Goal: Transaction & Acquisition: Purchase product/service

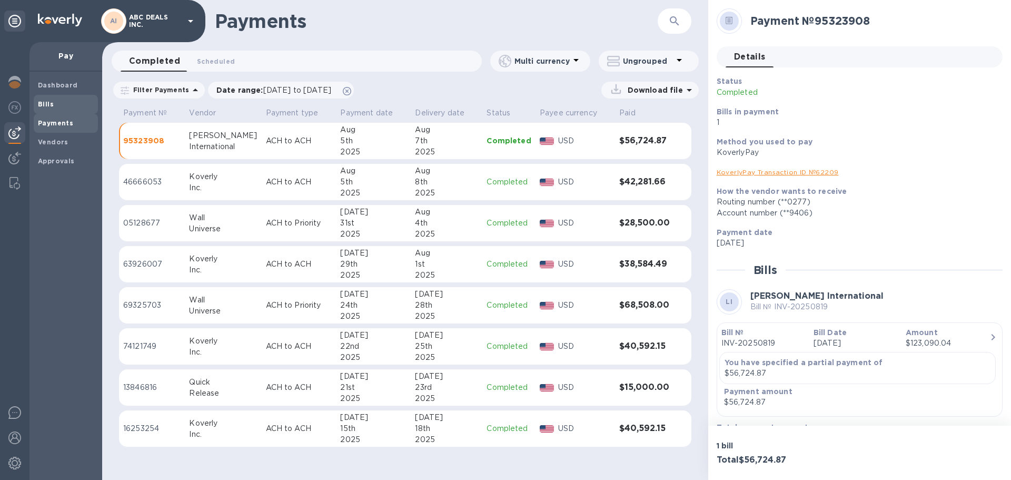
click at [51, 104] on b "Bills" at bounding box center [46, 104] width 16 height 8
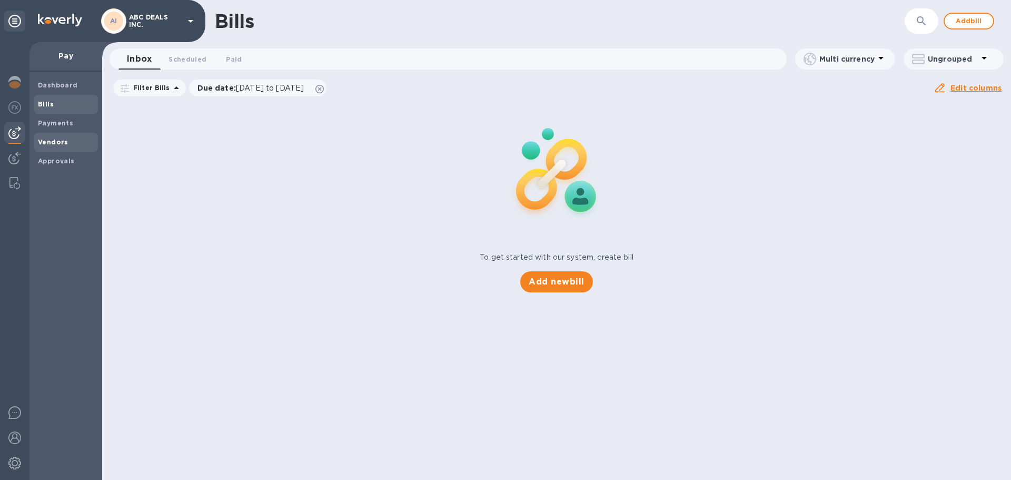
click at [68, 146] on span "Vendors" at bounding box center [66, 142] width 56 height 11
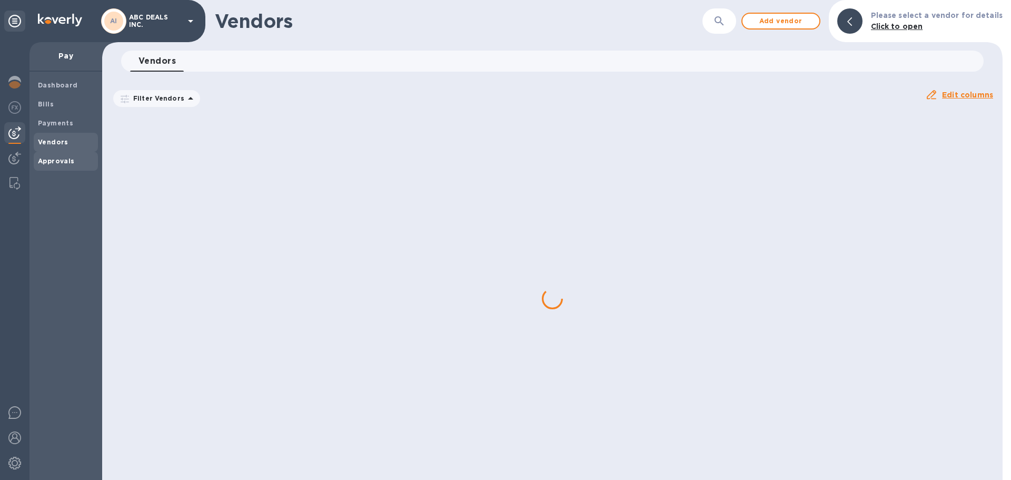
click at [59, 161] on b "Approvals" at bounding box center [56, 161] width 37 height 8
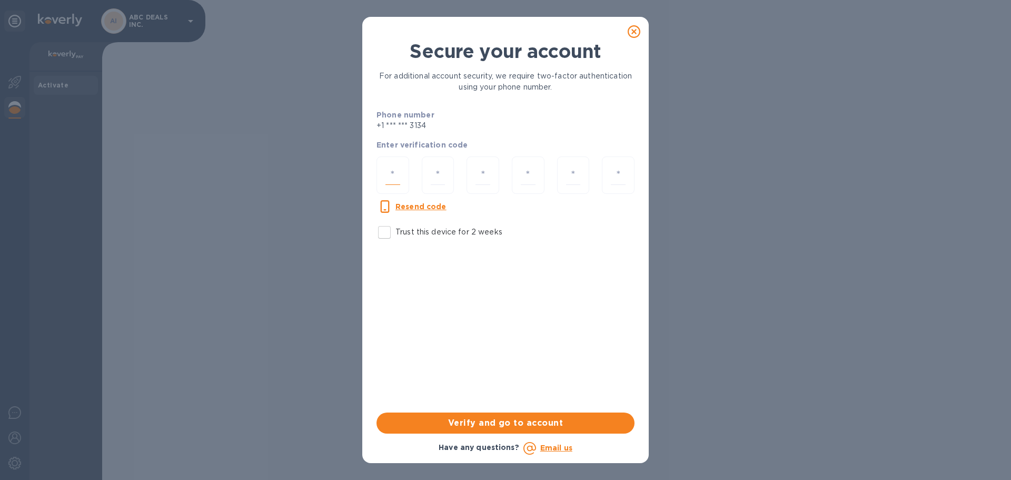
click at [400, 167] on input "number" at bounding box center [392, 174] width 15 height 19
type input "9"
type input "5"
type input "0"
type input "2"
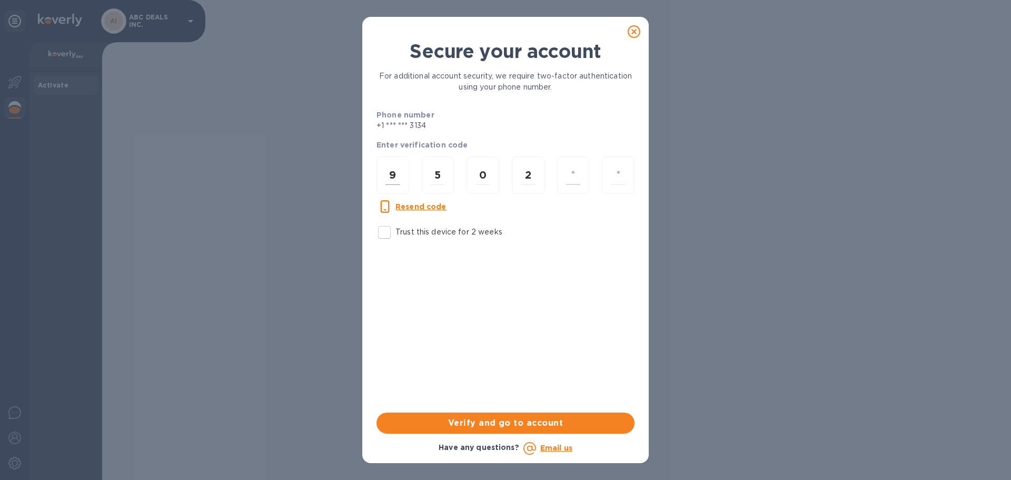
type input "1"
type input "4"
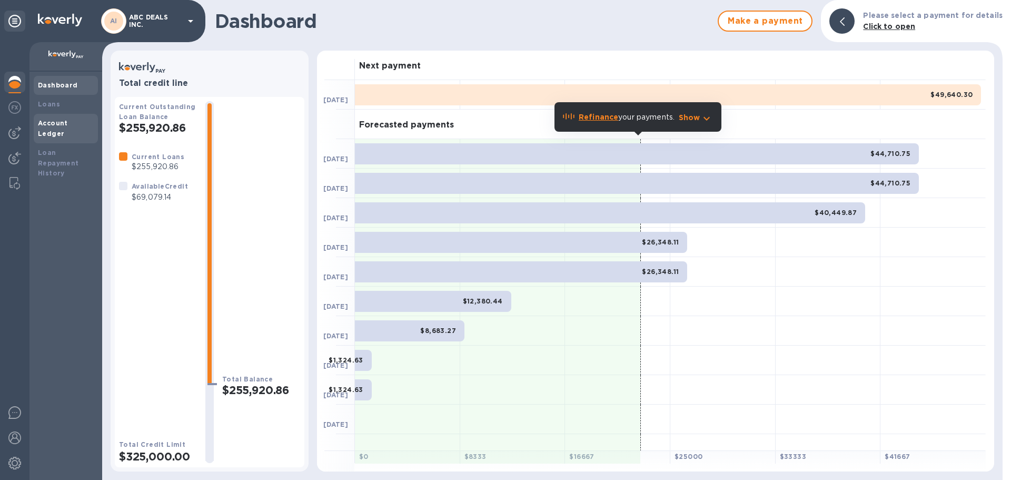
click at [43, 121] on b "Account Ledger" at bounding box center [53, 128] width 30 height 18
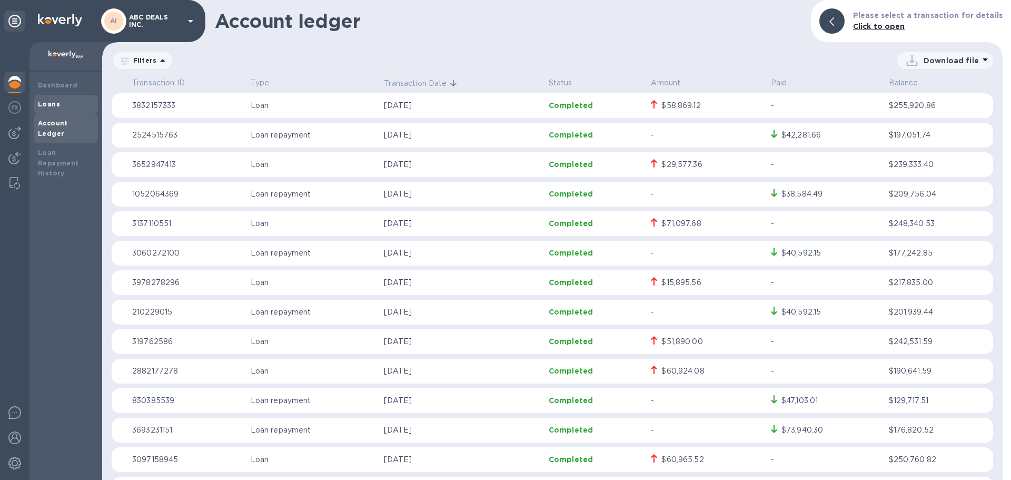
click at [43, 110] on div "Loans" at bounding box center [66, 104] width 64 height 19
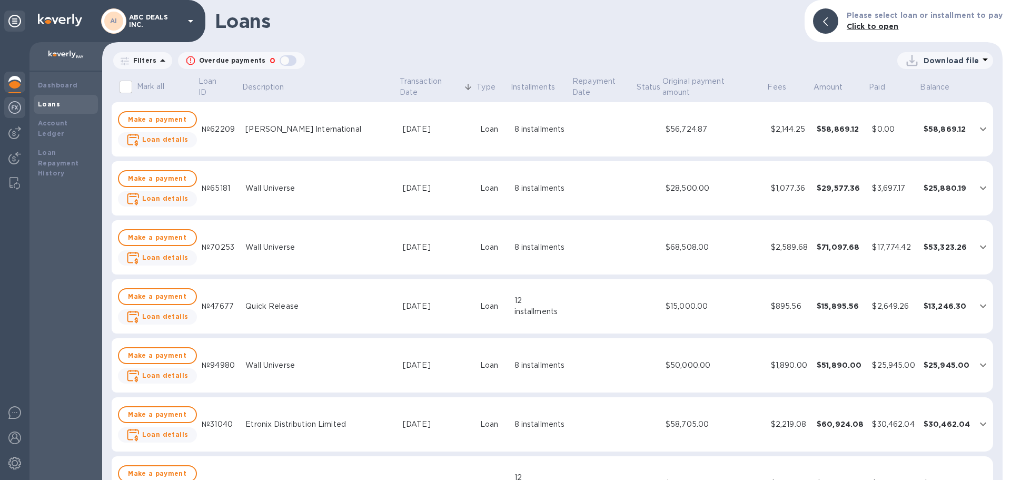
click at [16, 111] on img at bounding box center [14, 107] width 13 height 13
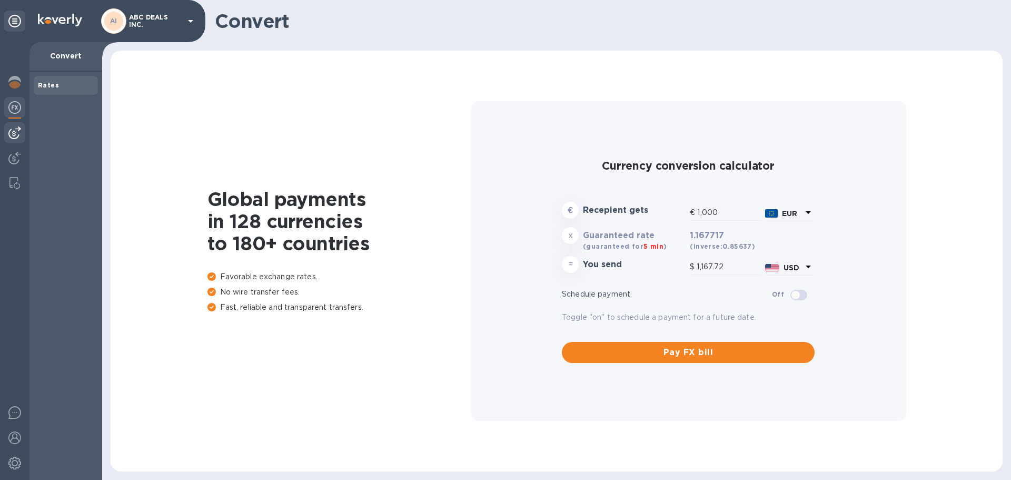
click at [14, 135] on img at bounding box center [14, 132] width 13 height 13
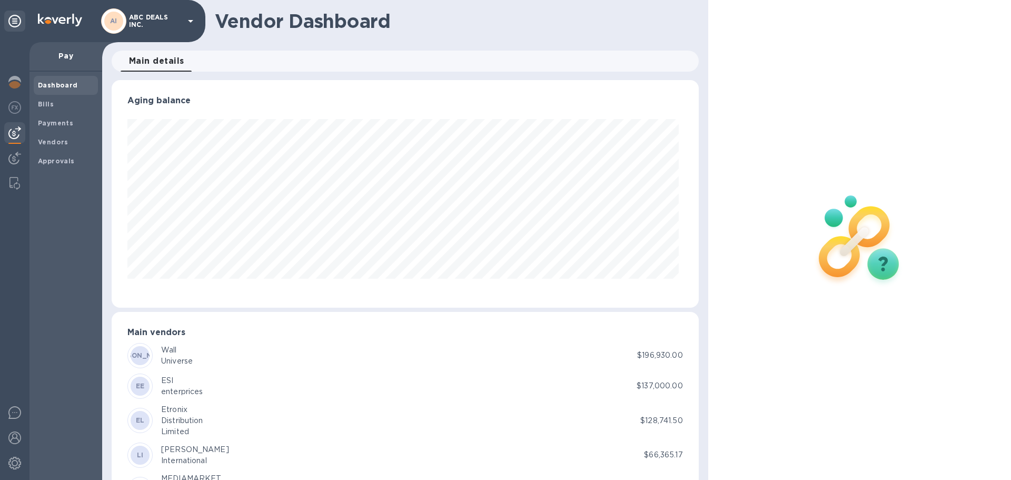
scroll to position [227, 582]
click at [15, 162] on img at bounding box center [14, 158] width 13 height 13
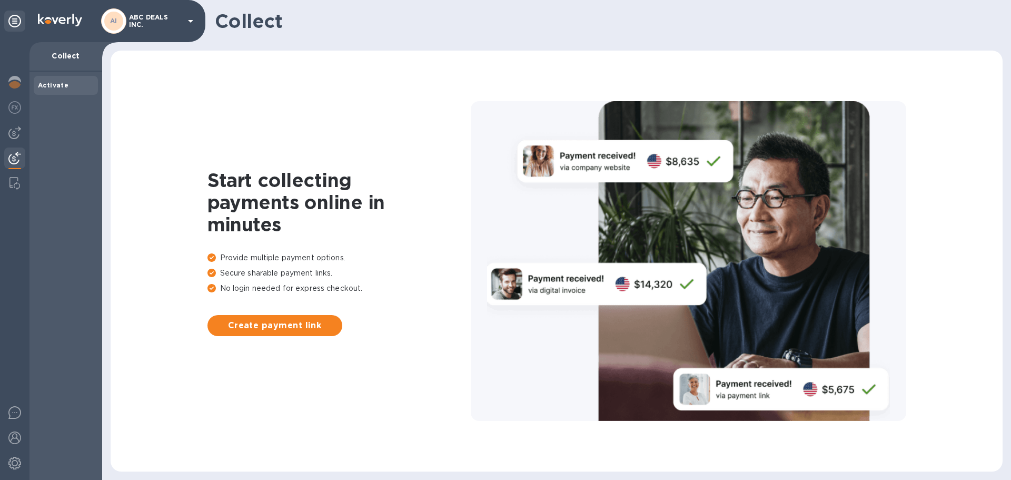
click at [167, 23] on p "ABC DEALS INC." at bounding box center [155, 21] width 53 height 15
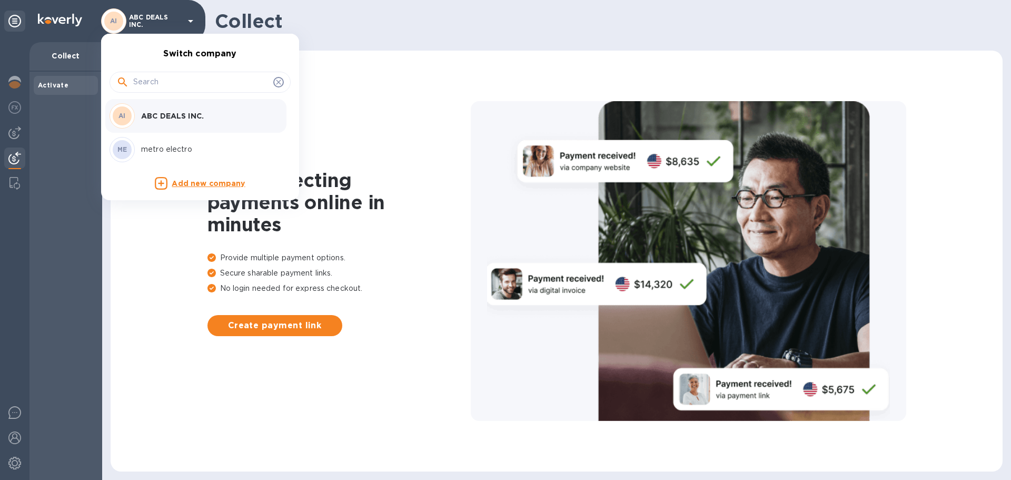
click at [151, 116] on p "ABC DEALS INC." at bounding box center [207, 116] width 133 height 11
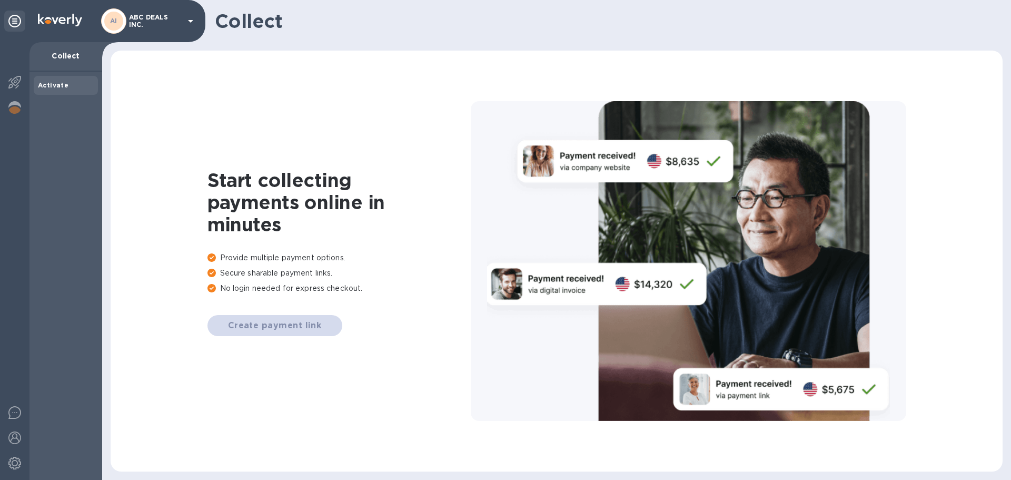
click at [47, 83] on b "Activate" at bounding box center [53, 85] width 31 height 8
click at [15, 109] on img at bounding box center [14, 107] width 13 height 13
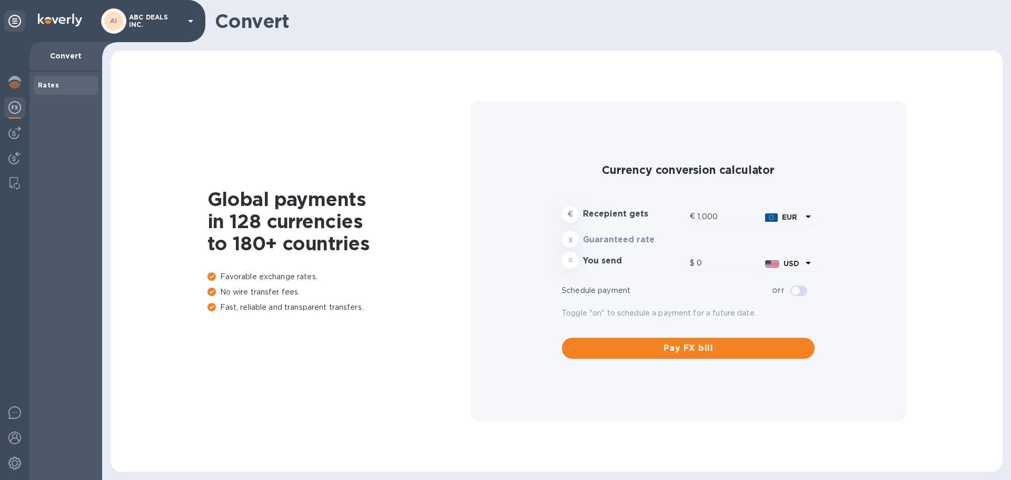
type input "1,167.72"
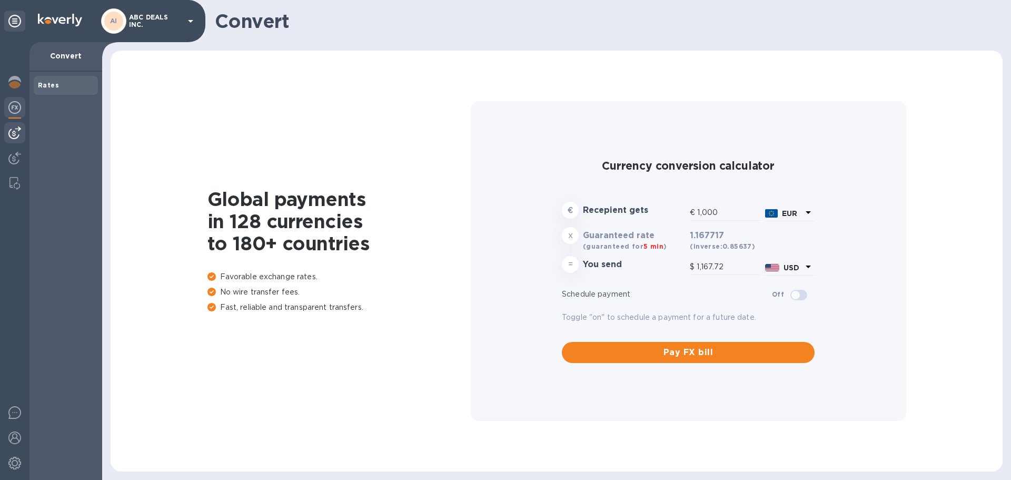
click at [14, 129] on img at bounding box center [14, 132] width 13 height 13
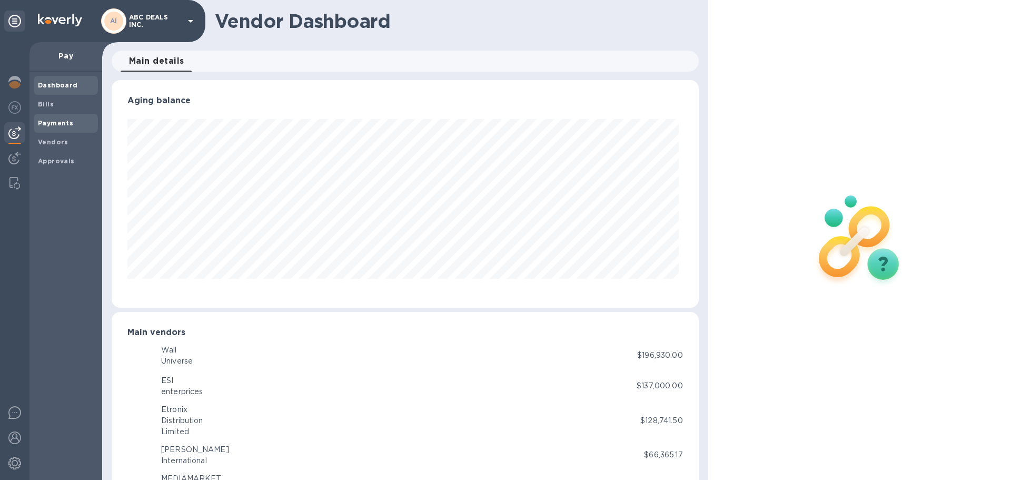
scroll to position [227, 582]
click at [64, 126] on b "Payments" at bounding box center [55, 123] width 35 height 8
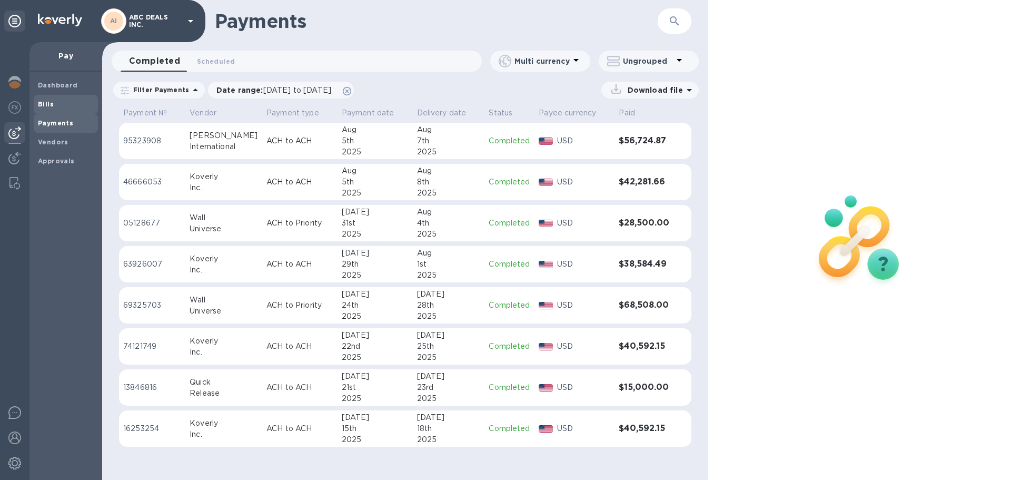
click at [55, 103] on span "Bills" at bounding box center [66, 104] width 56 height 11
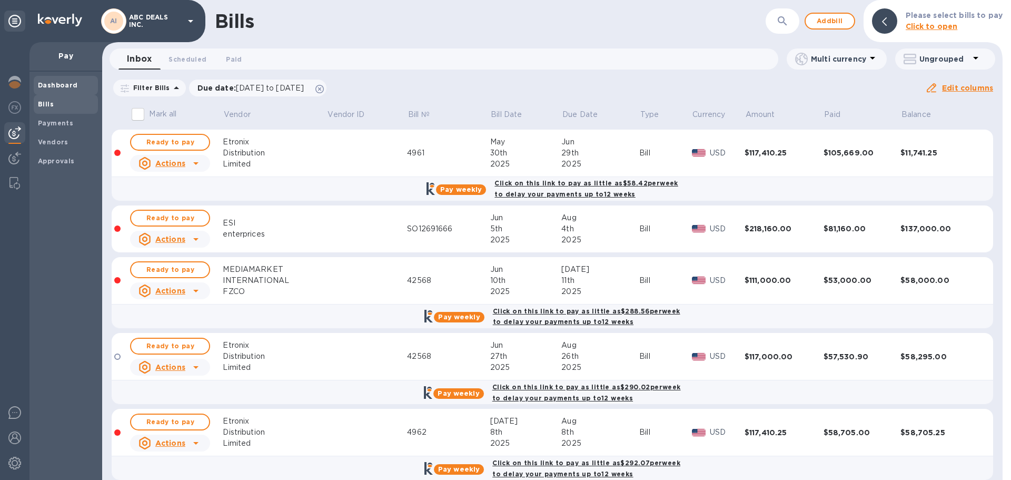
click at [61, 82] on b "Dashboard" at bounding box center [58, 85] width 40 height 8
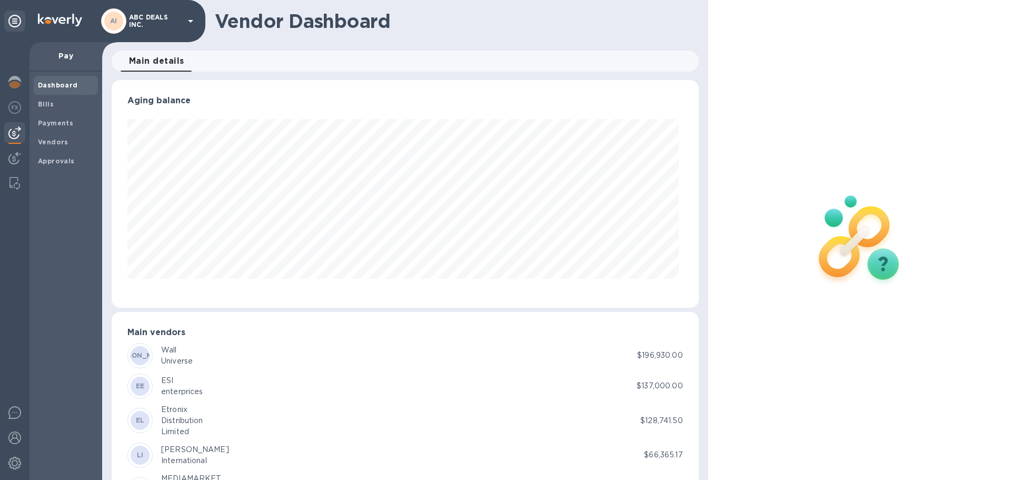
scroll to position [227, 582]
click at [57, 119] on b "Payments" at bounding box center [55, 123] width 35 height 8
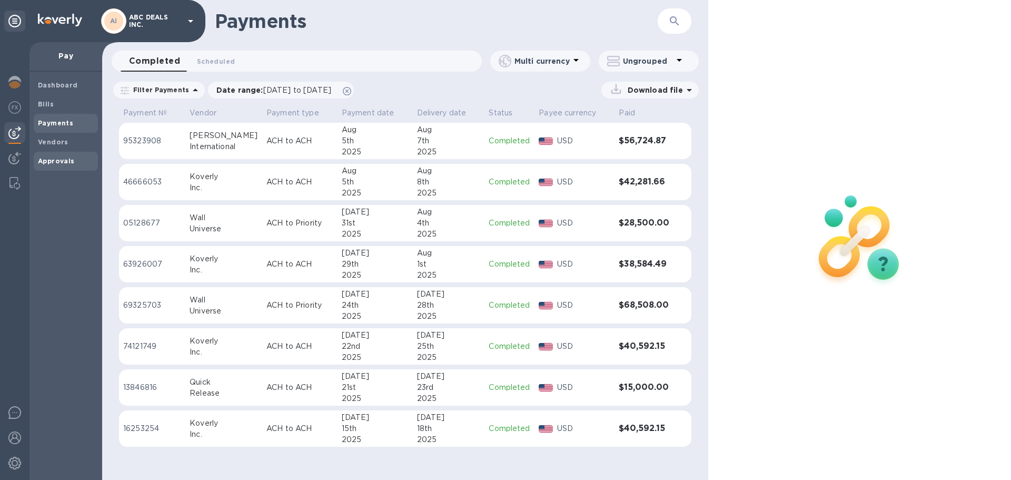
click at [68, 158] on b "Approvals" at bounding box center [56, 161] width 37 height 8
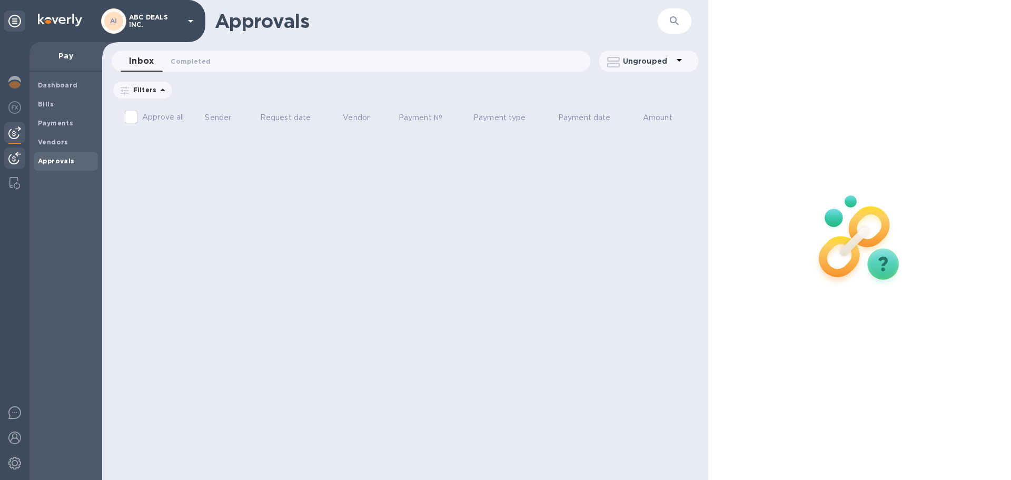
click at [12, 159] on img at bounding box center [14, 158] width 13 height 13
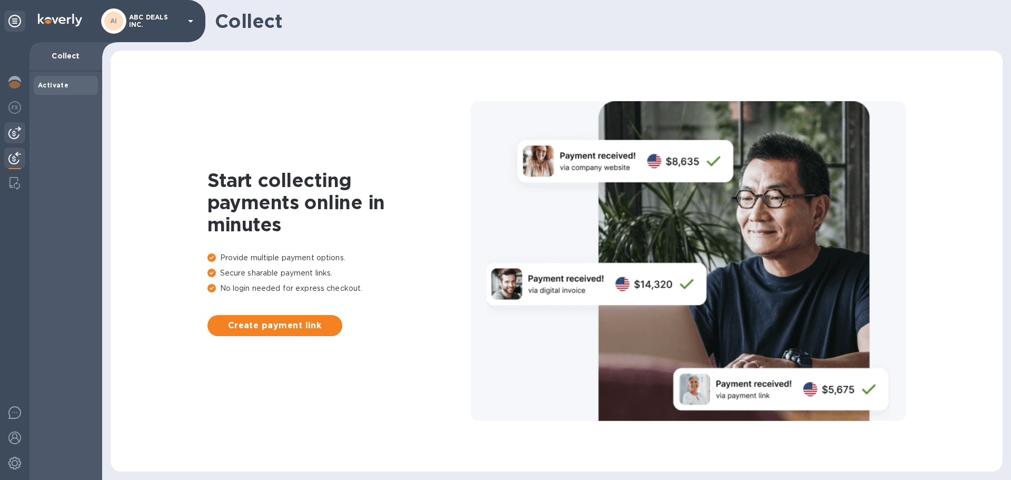
click at [8, 133] on div at bounding box center [14, 132] width 21 height 21
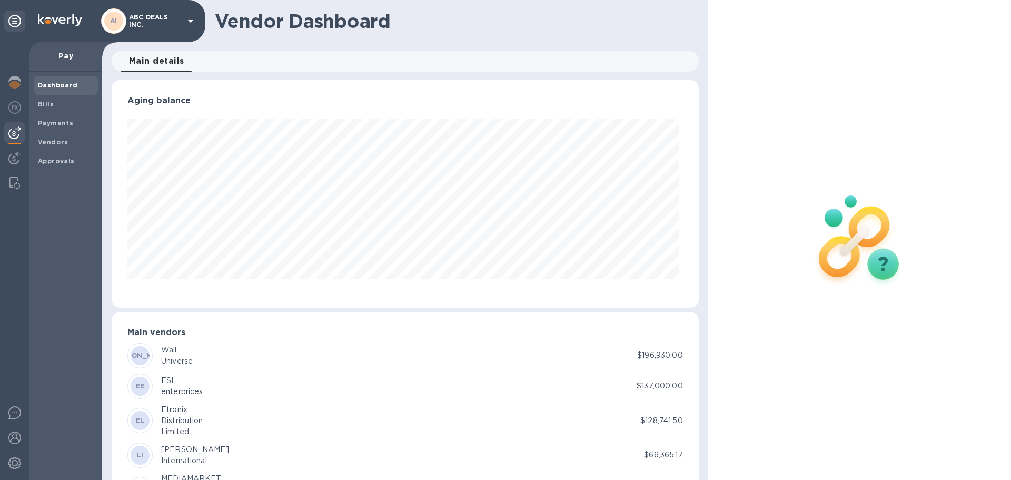
scroll to position [227, 582]
click at [12, 109] on img at bounding box center [14, 107] width 13 height 13
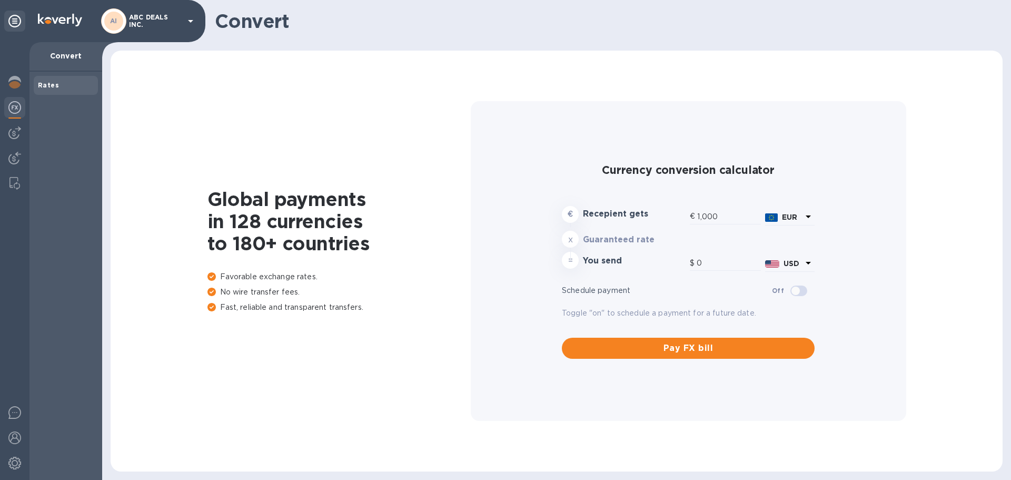
type input "1,167.72"
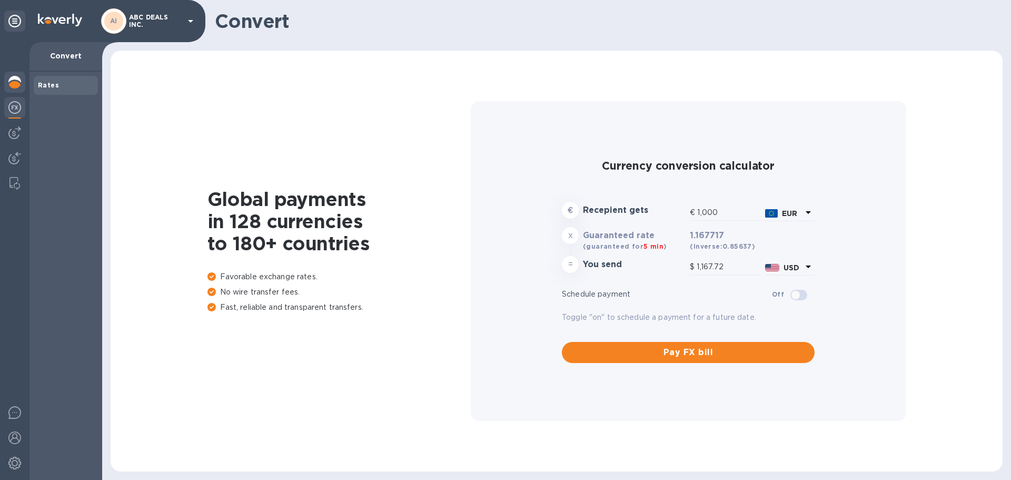
click at [11, 81] on img at bounding box center [14, 82] width 13 height 13
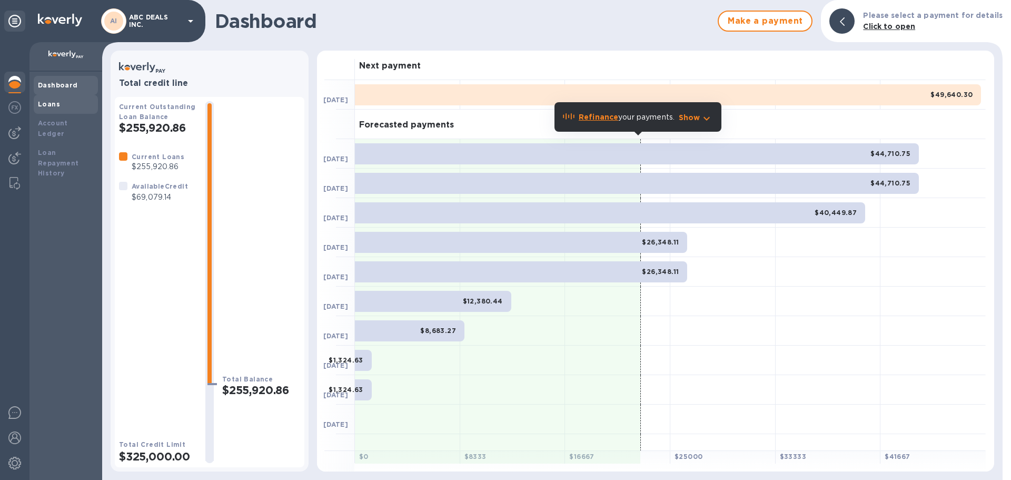
click at [59, 103] on div "Loans" at bounding box center [66, 104] width 56 height 11
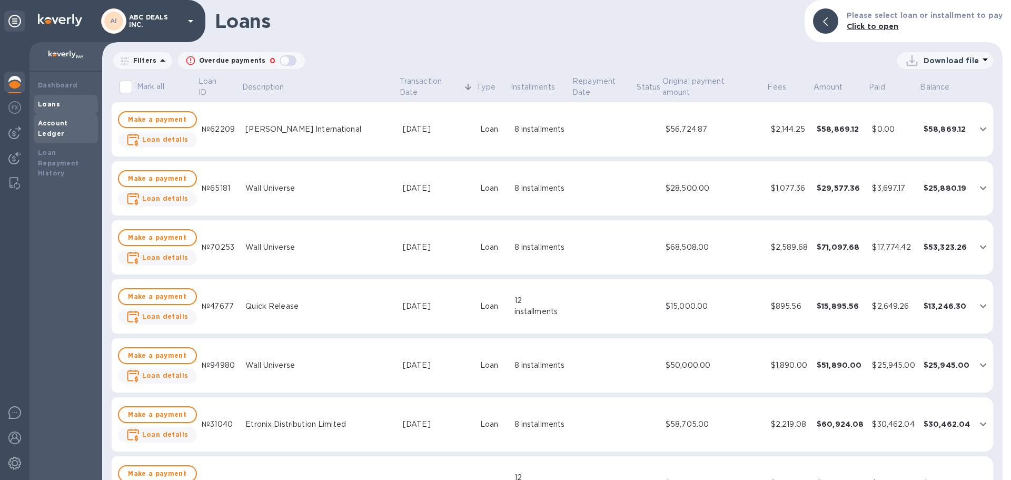
click at [65, 124] on b "Account Ledger" at bounding box center [53, 128] width 30 height 18
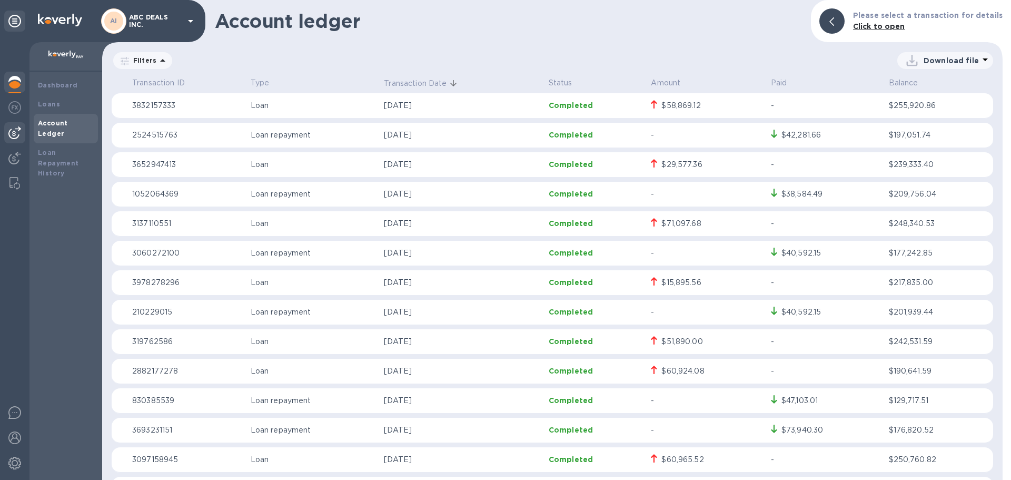
click at [11, 134] on img at bounding box center [14, 132] width 13 height 13
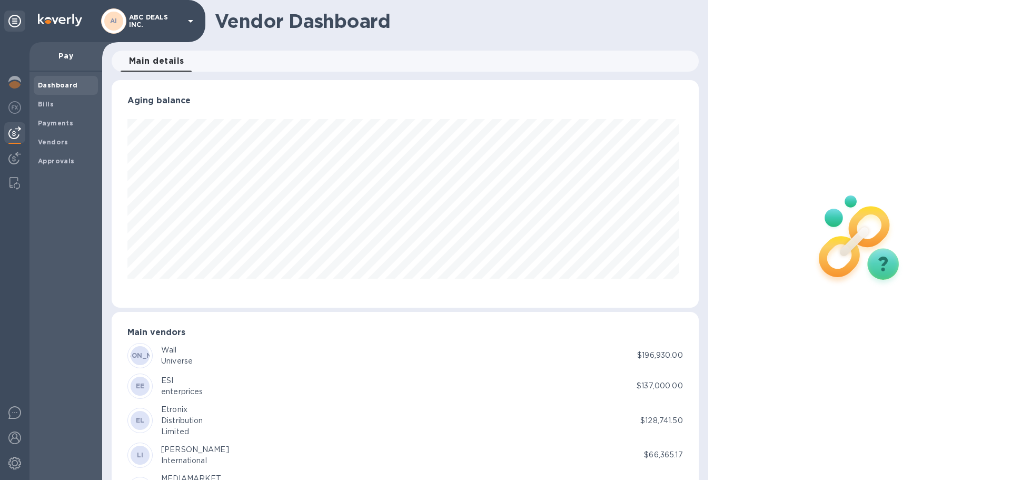
scroll to position [227, 582]
click at [14, 157] on img at bounding box center [14, 158] width 13 height 13
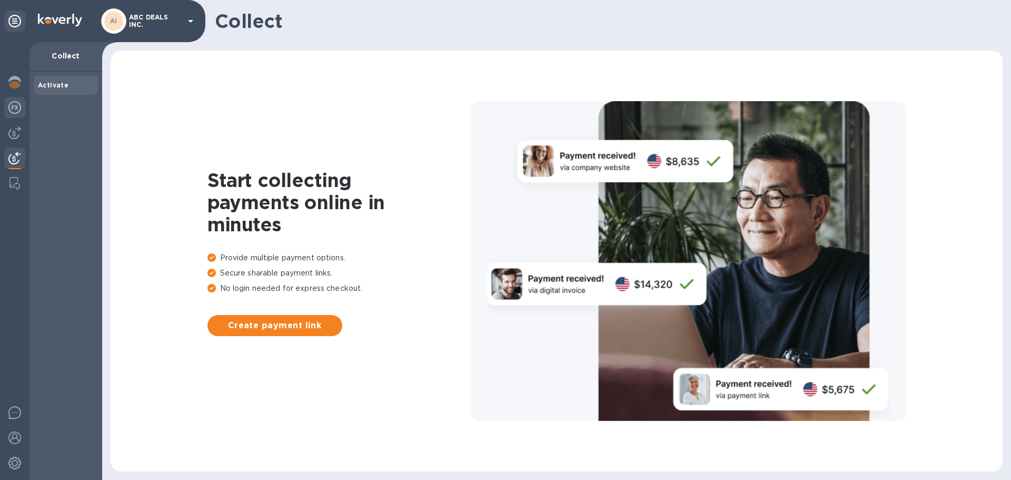
click at [11, 107] on img at bounding box center [14, 107] width 13 height 13
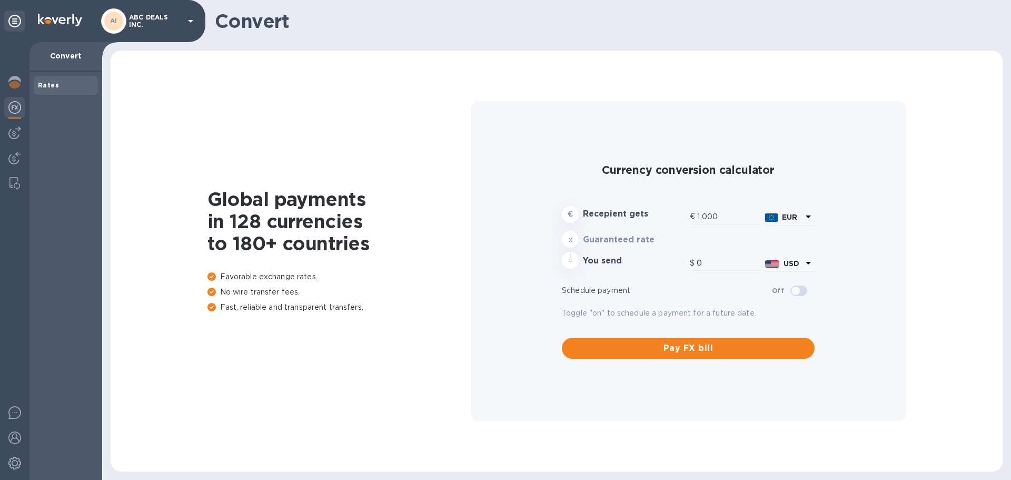
type input "1,167.72"
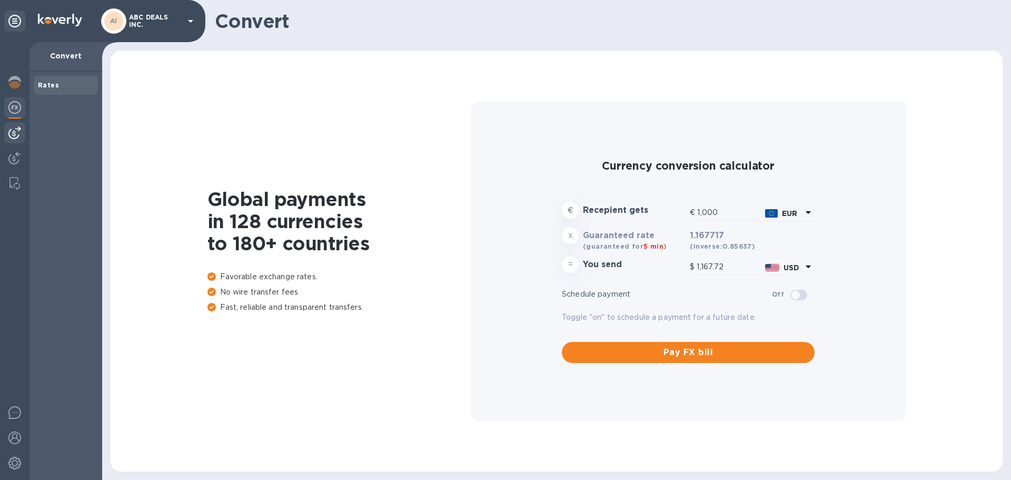
click at [13, 129] on img at bounding box center [14, 132] width 13 height 13
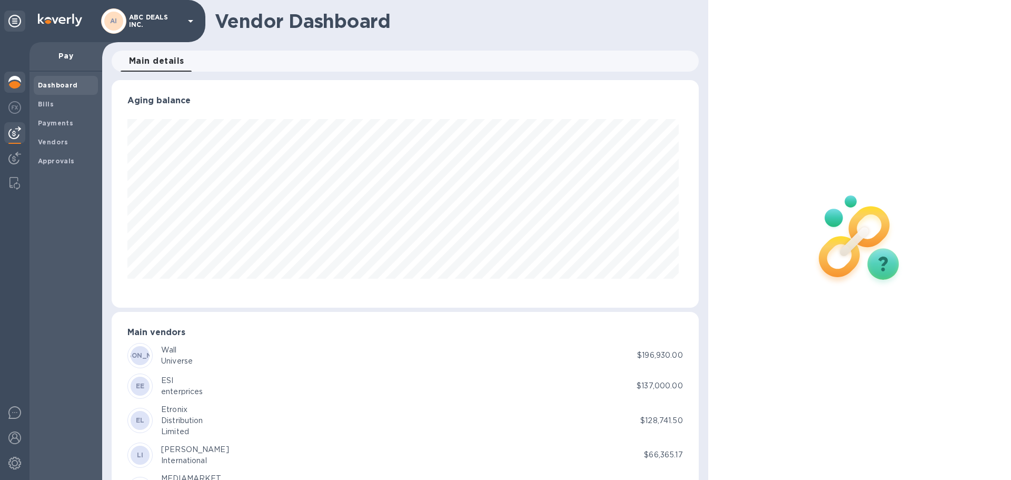
click at [17, 83] on img at bounding box center [14, 82] width 13 height 13
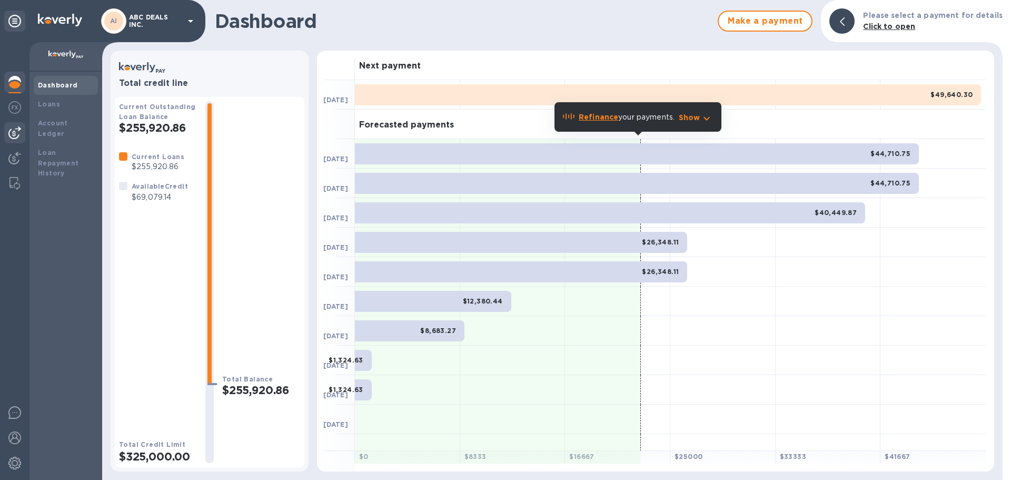
click at [19, 131] on img at bounding box center [14, 132] width 13 height 13
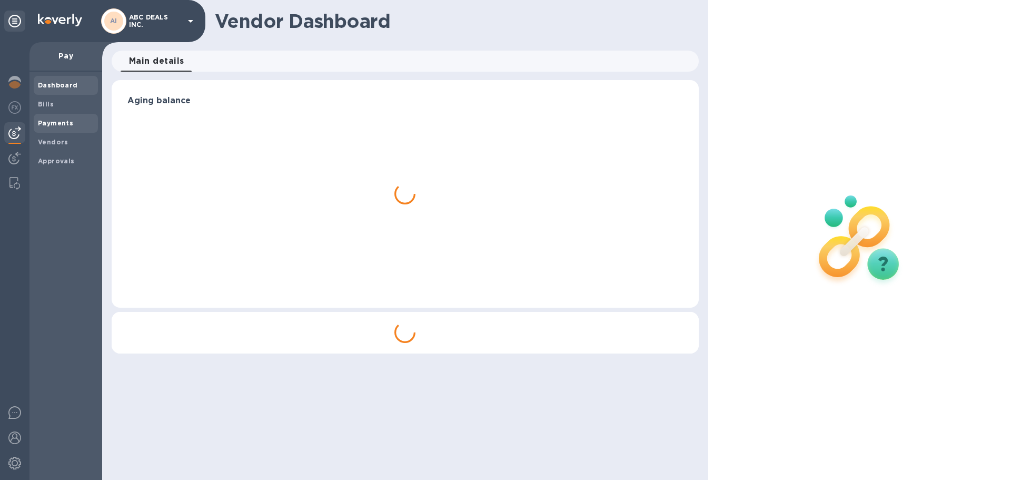
click at [52, 125] on b "Payments" at bounding box center [55, 123] width 35 height 8
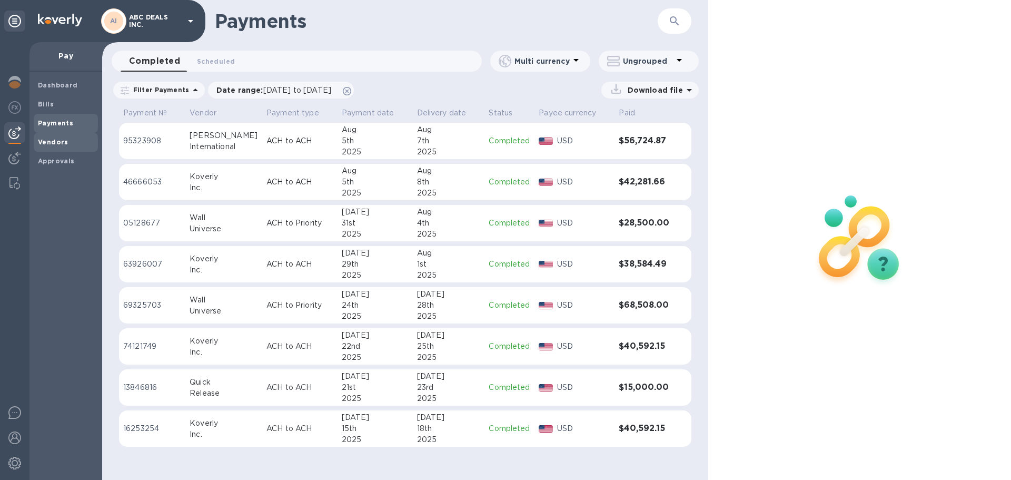
click at [48, 138] on b "Vendors" at bounding box center [53, 142] width 31 height 8
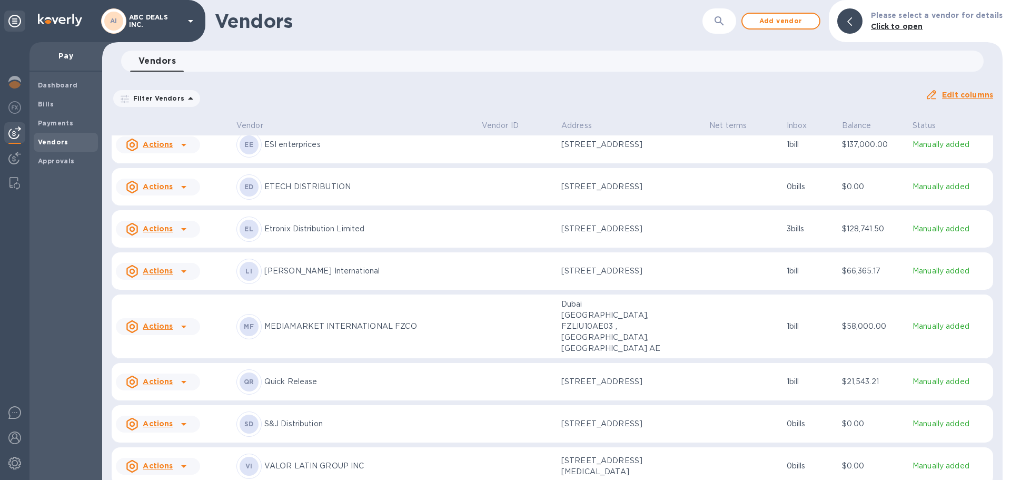
scroll to position [101, 0]
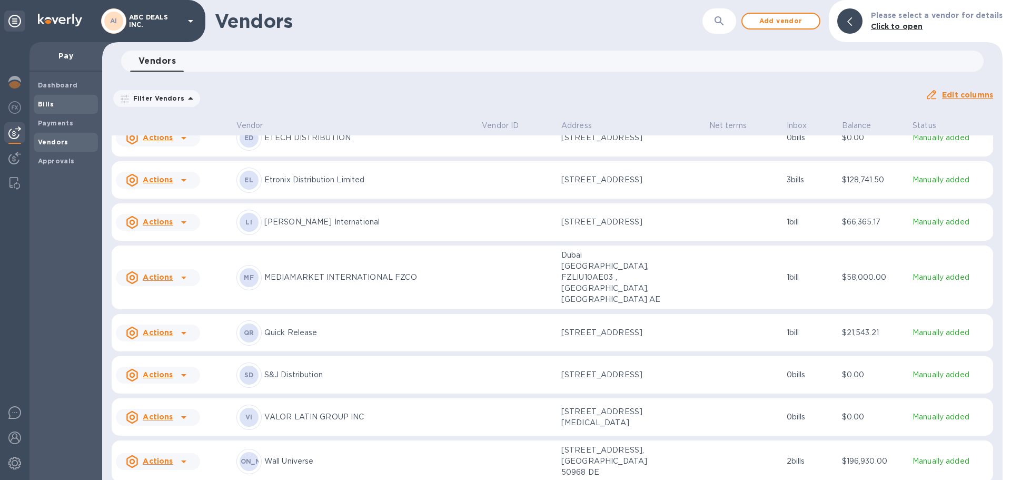
click at [53, 100] on span "Bills" at bounding box center [66, 104] width 56 height 11
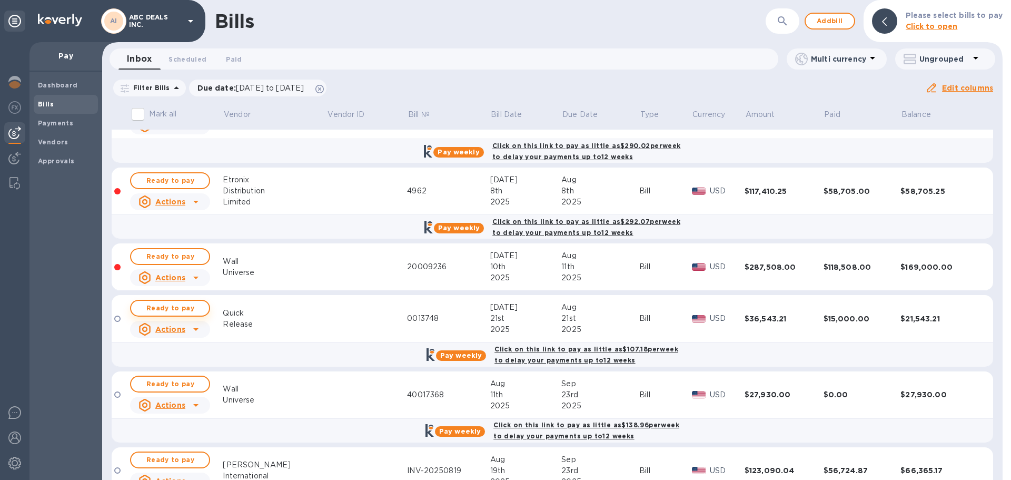
scroll to position [294, 0]
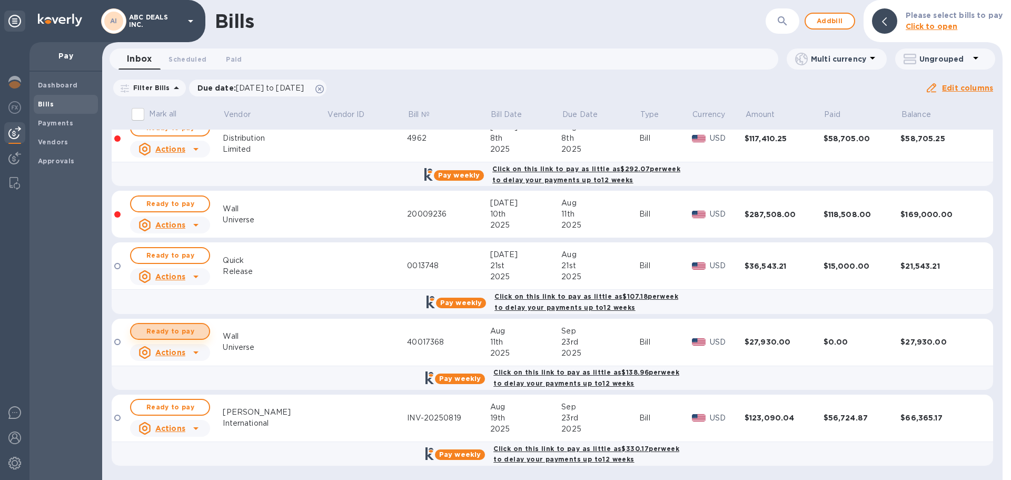
click at [172, 327] on span "Ready to pay" at bounding box center [170, 331] width 61 height 13
click at [306, 338] on div "Wall" at bounding box center [275, 336] width 104 height 11
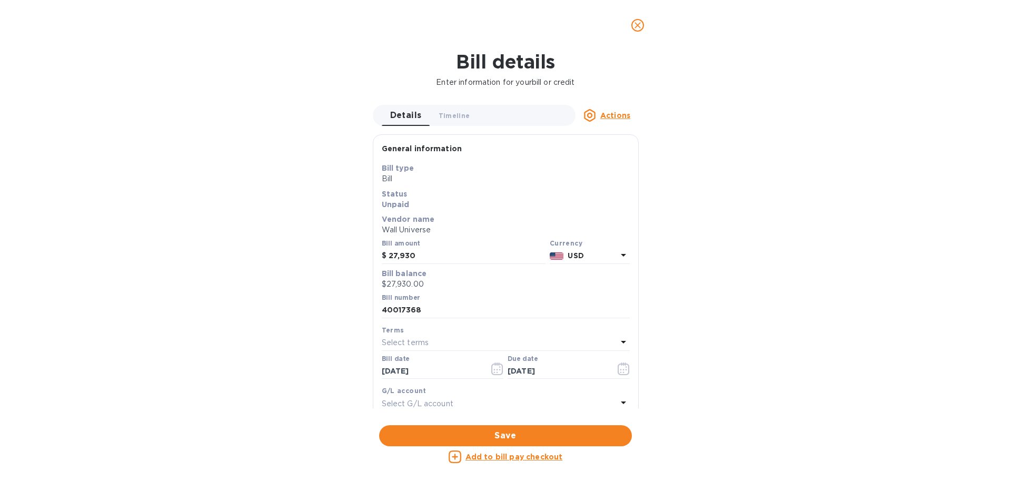
drag, startPoint x: 634, startPoint y: 26, endPoint x: 623, endPoint y: 53, distance: 28.8
click at [634, 25] on icon "close" at bounding box center [637, 25] width 11 height 11
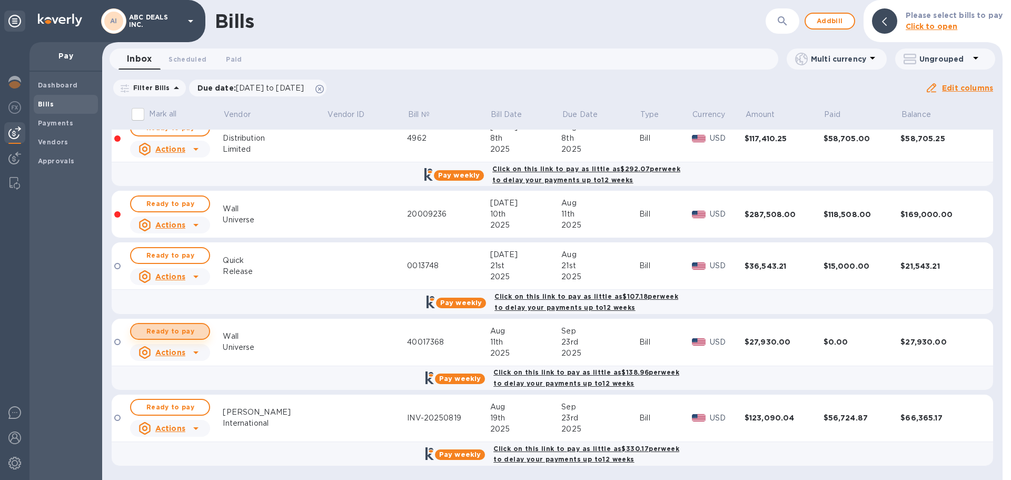
click at [181, 330] on span "Ready to pay" at bounding box center [170, 331] width 61 height 13
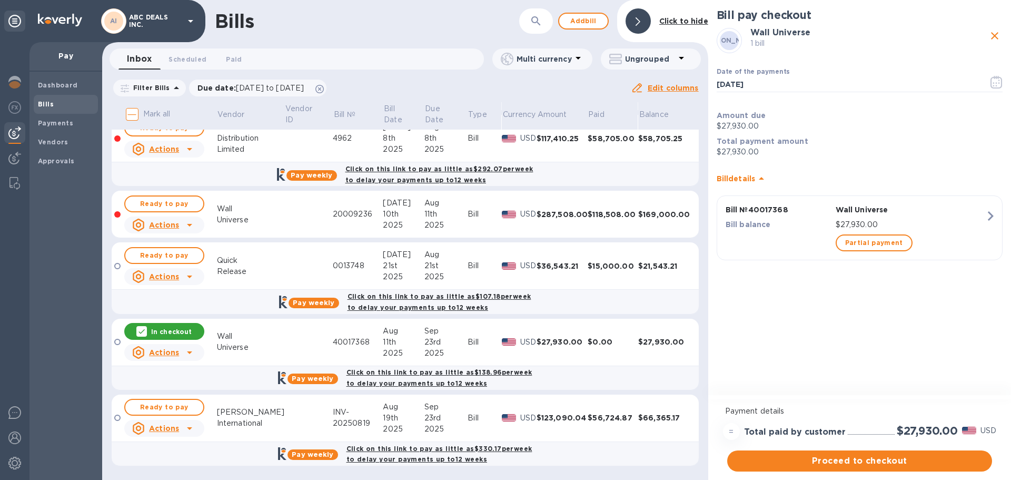
click at [937, 230] on p "$27,930.00" at bounding box center [911, 224] width 150 height 11
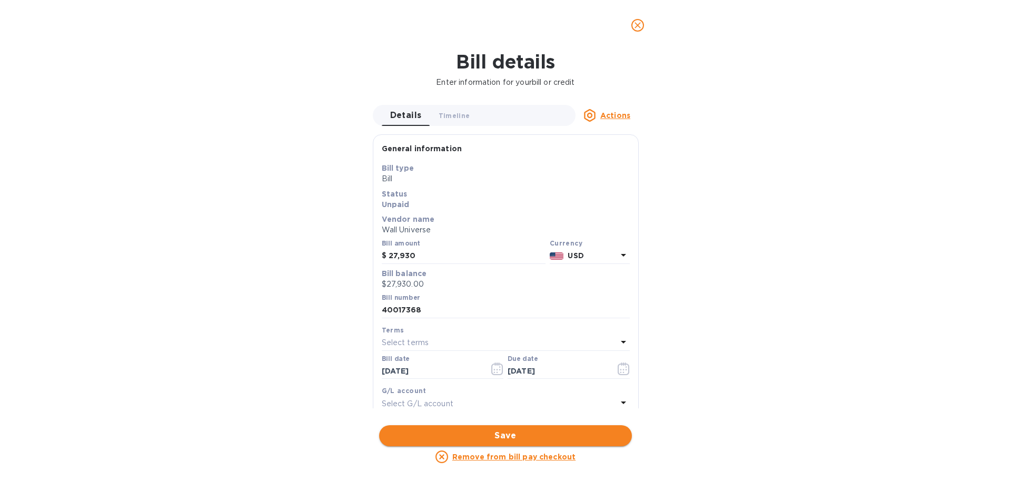
click at [559, 437] on span "Save" at bounding box center [506, 435] width 236 height 13
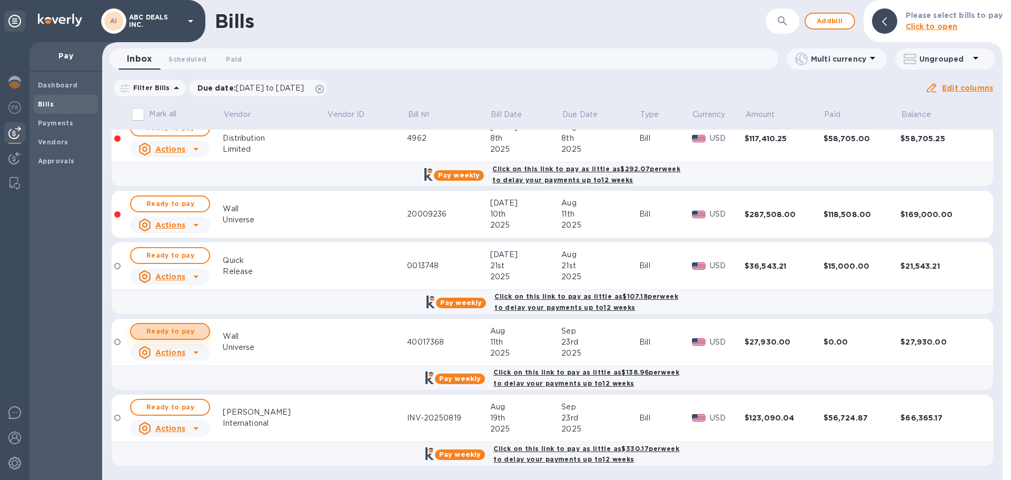
click at [172, 336] on span "Ready to pay" at bounding box center [170, 331] width 61 height 13
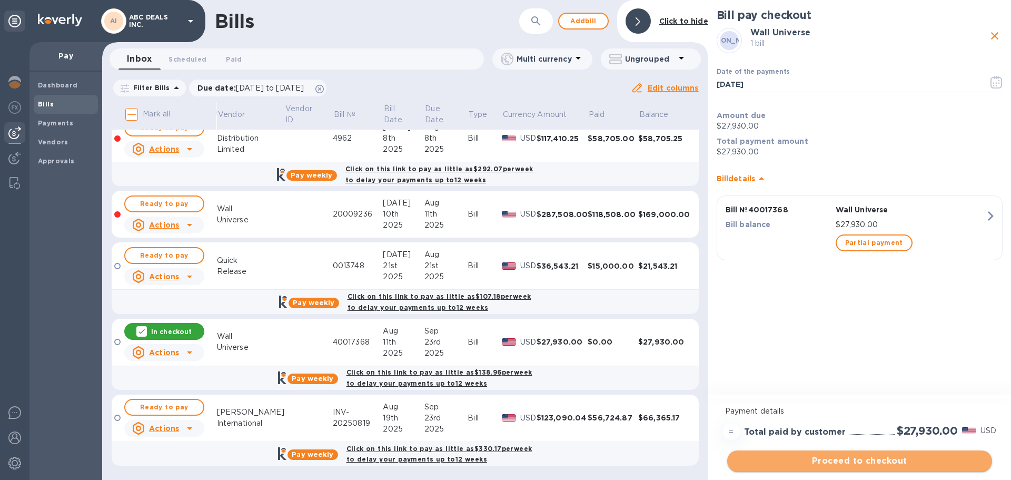
click at [879, 460] on span "Proceed to checkout" at bounding box center [860, 460] width 248 height 13
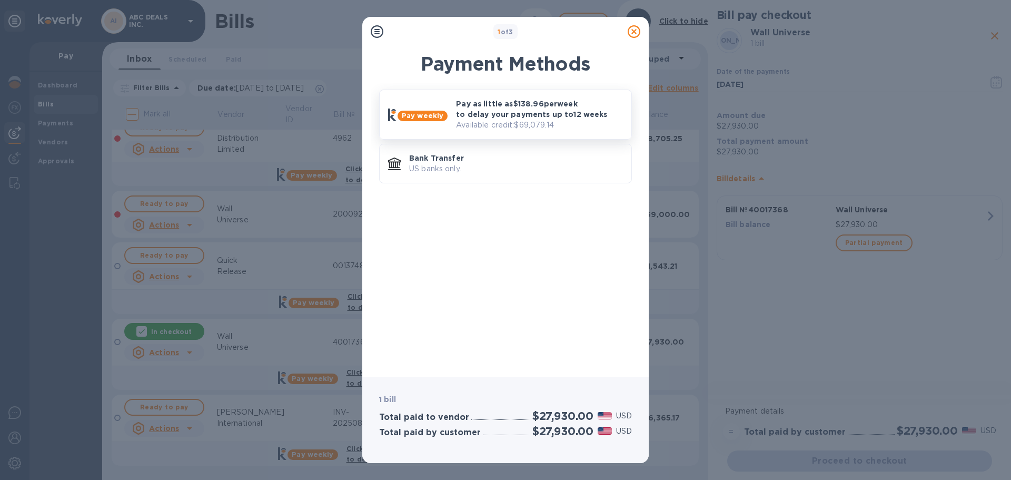
click at [497, 96] on div "Pay as little as $138.96 per week to delay your payments up to 12 weeks Availab…" at bounding box center [539, 114] width 175 height 41
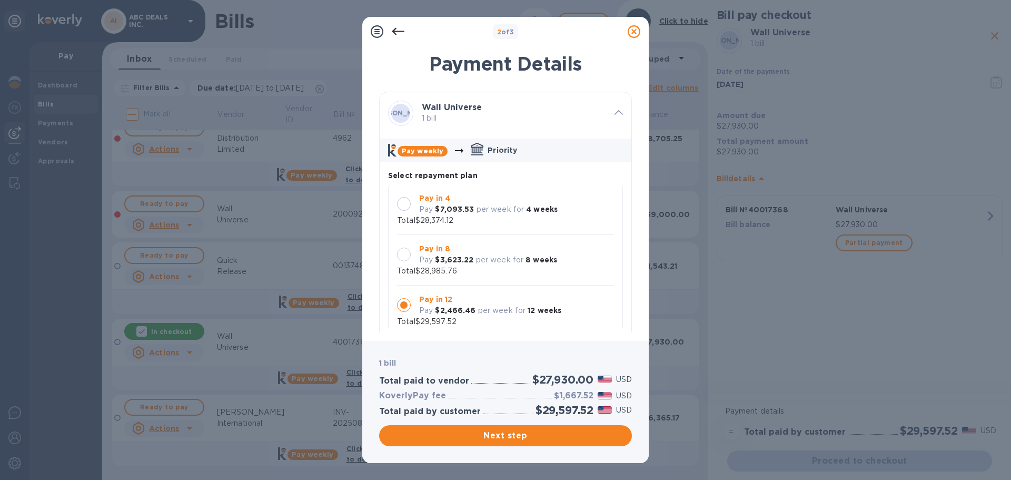
scroll to position [0, 0]
click at [463, 256] on p "$3,623.22" at bounding box center [454, 261] width 38 height 11
click at [519, 436] on span "Next step" at bounding box center [506, 435] width 236 height 13
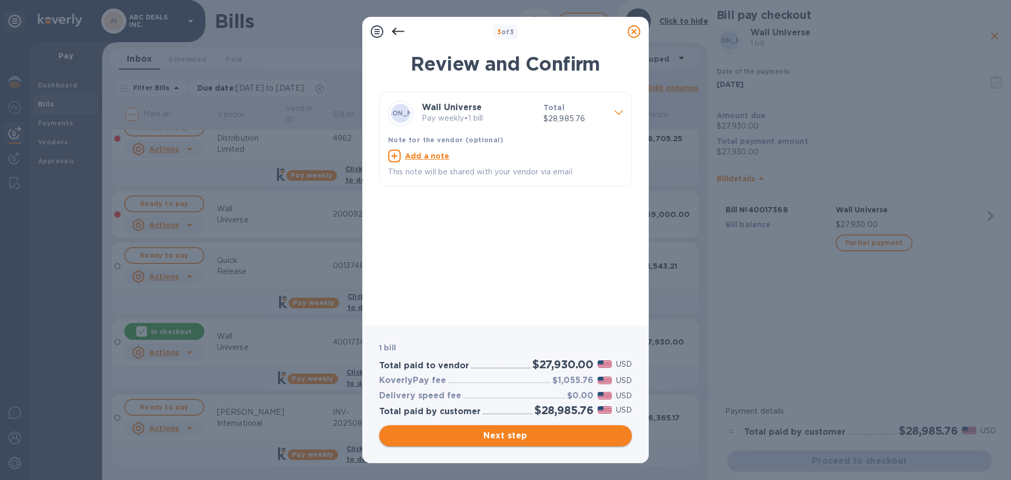
click at [530, 439] on span "Next step" at bounding box center [506, 435] width 236 height 13
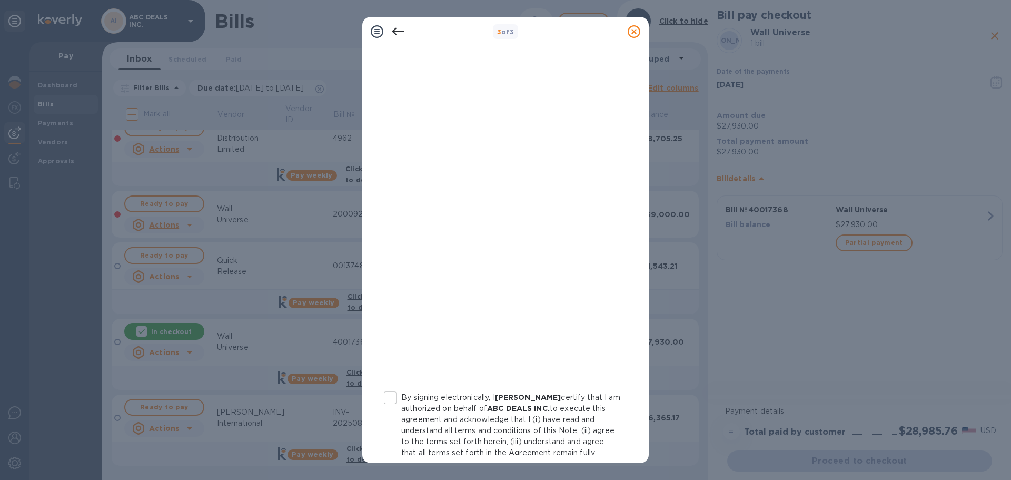
scroll to position [105, 0]
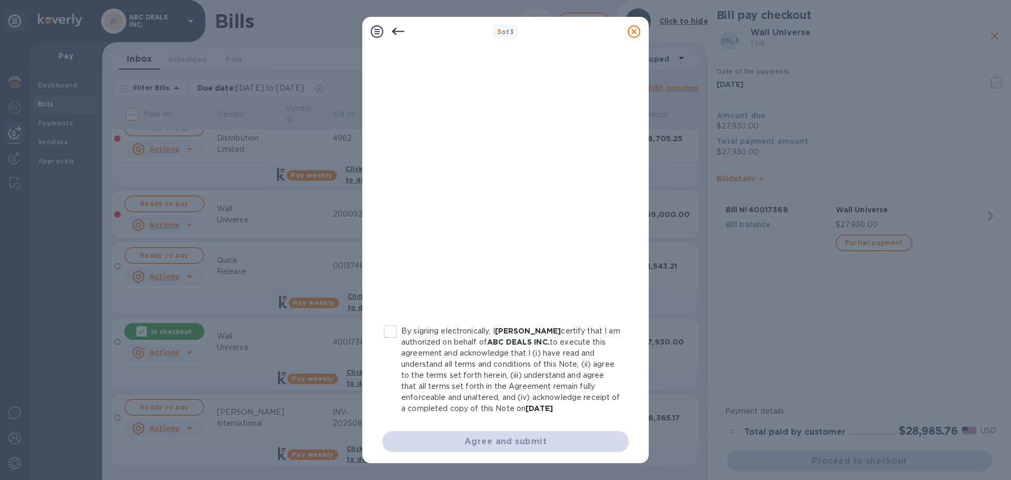
click at [389, 333] on input "By signing electronically, I Cheskel Mertz certify that I am authorized on beha…" at bounding box center [390, 331] width 22 height 22
checkbox input "true"
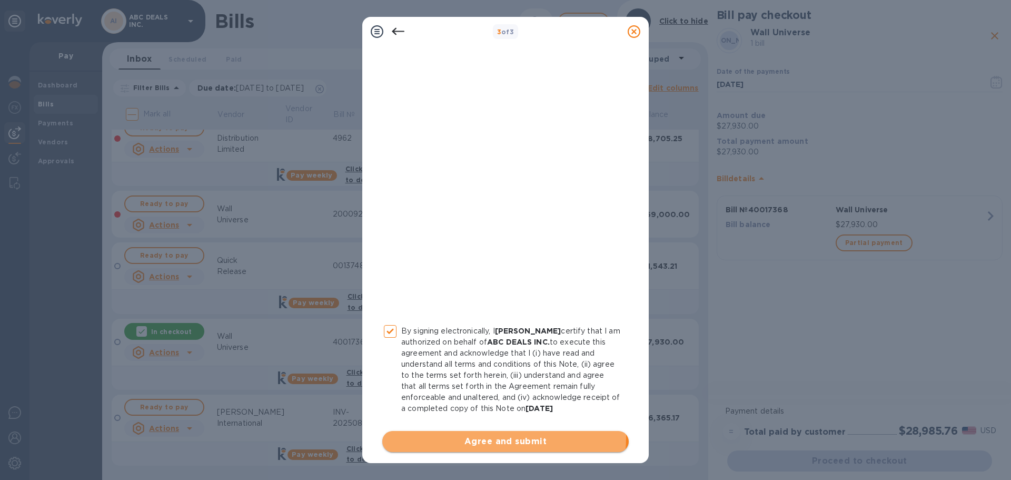
click at [469, 437] on span "Agree and submit" at bounding box center [506, 441] width 230 height 13
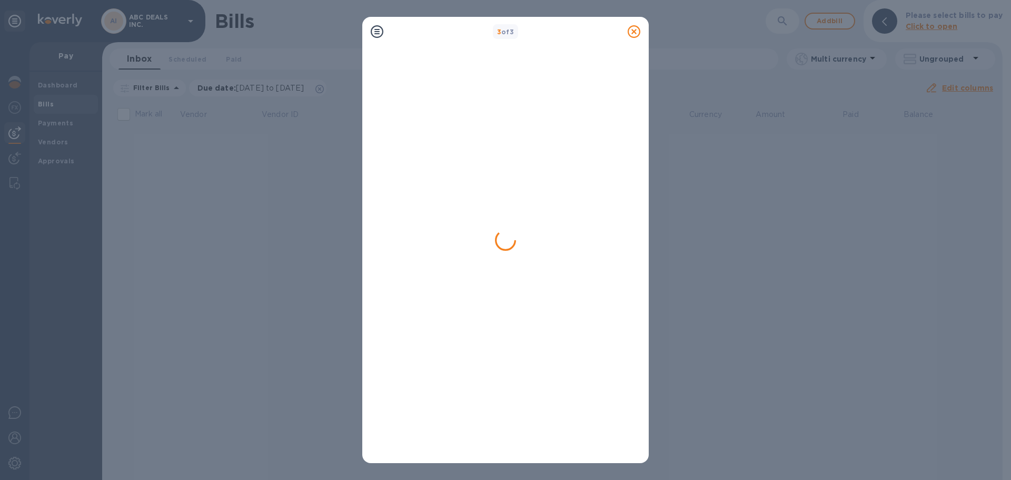
scroll to position [0, 0]
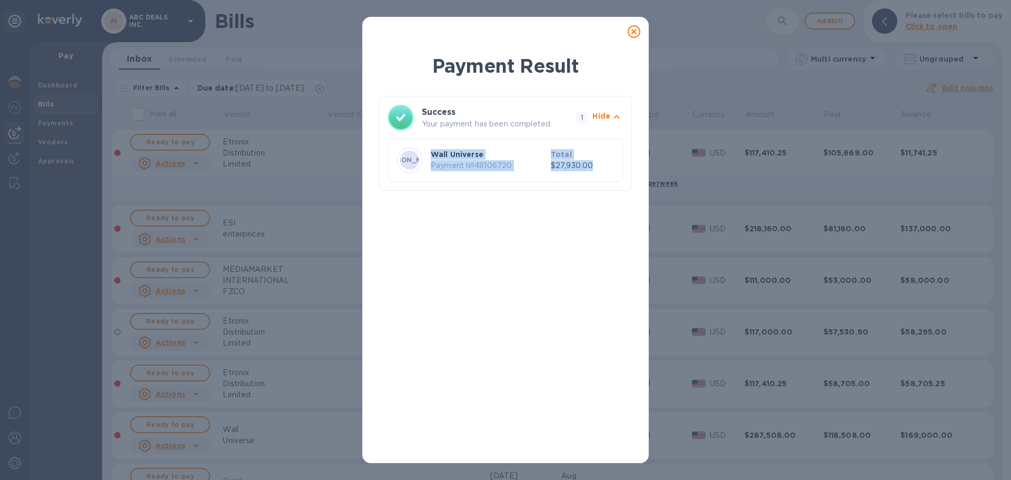
drag, startPoint x: 602, startPoint y: 167, endPoint x: 374, endPoint y: 145, distance: 228.6
click at [385, 145] on div "Success Your payment has been completed. 1 Hide WU Wall Universe Payment № 4810…" at bounding box center [505, 143] width 253 height 95
click at [616, 169] on div "WU Wall Universe Payment № 48106720 Total $27,930.00" at bounding box center [505, 159] width 235 height 43
drag, startPoint x: 616, startPoint y: 169, endPoint x: 414, endPoint y: 151, distance: 202.5
click at [414, 151] on div "WU Wall Universe Payment № 48106720 Total $27,930.00" at bounding box center [505, 159] width 235 height 43
